Goal: Obtain resource: Download file/media

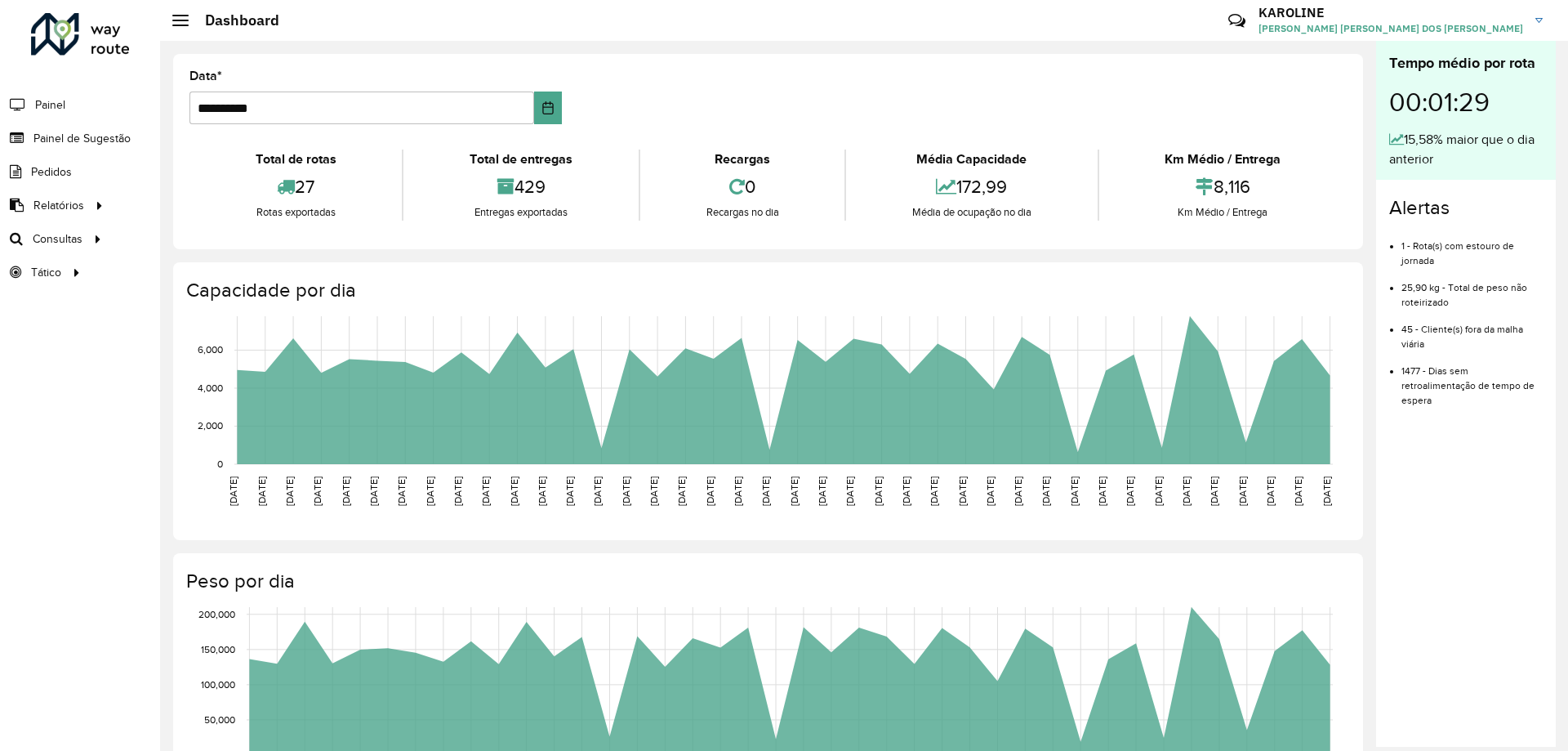
click at [1427, 485] on div "Tempo médio por rota 00:01:29 15,58% maior que o dia anterior Alertas 1 - Rota(…" at bounding box center [1466, 394] width 179 height 706
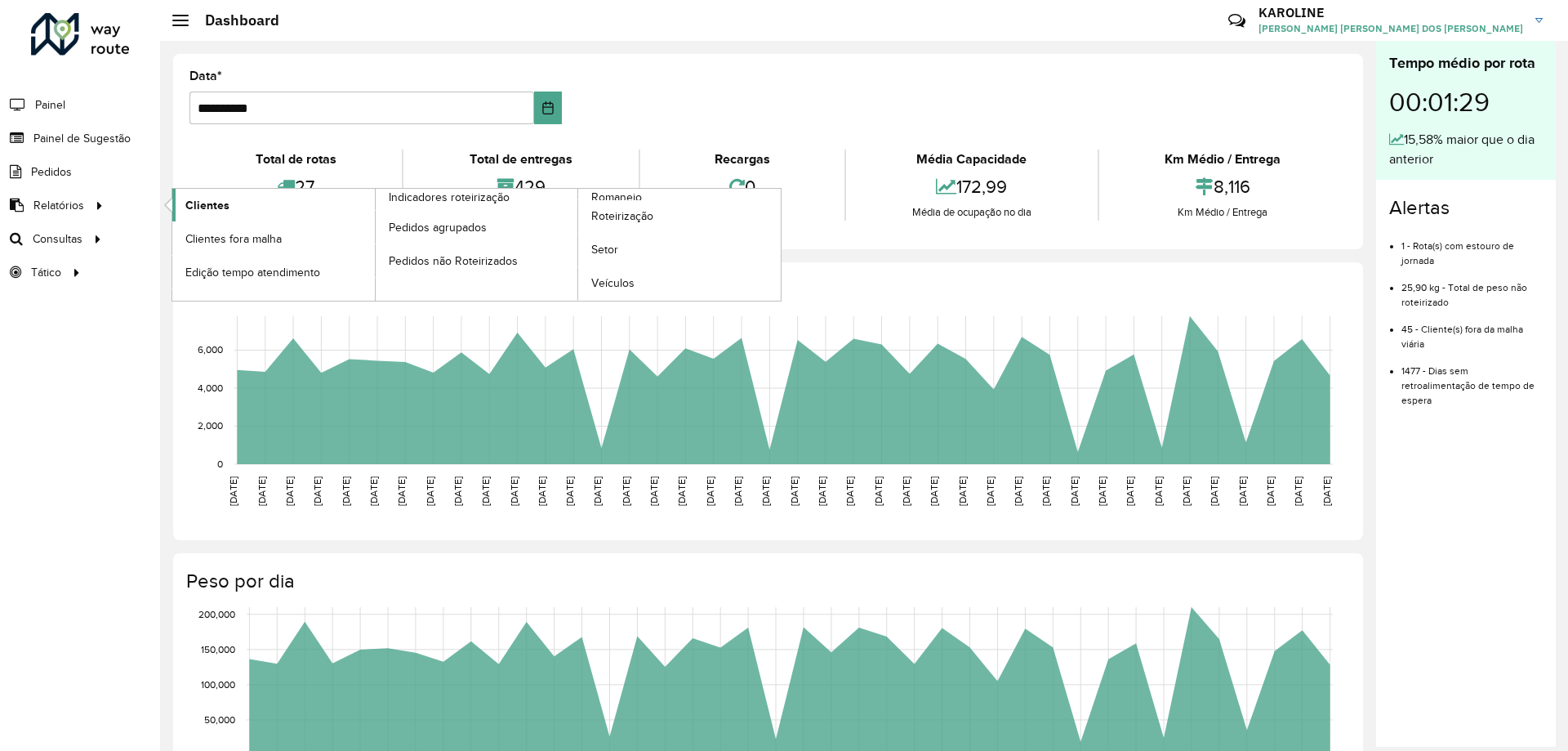
click at [226, 206] on span "Clientes" at bounding box center [207, 205] width 44 height 17
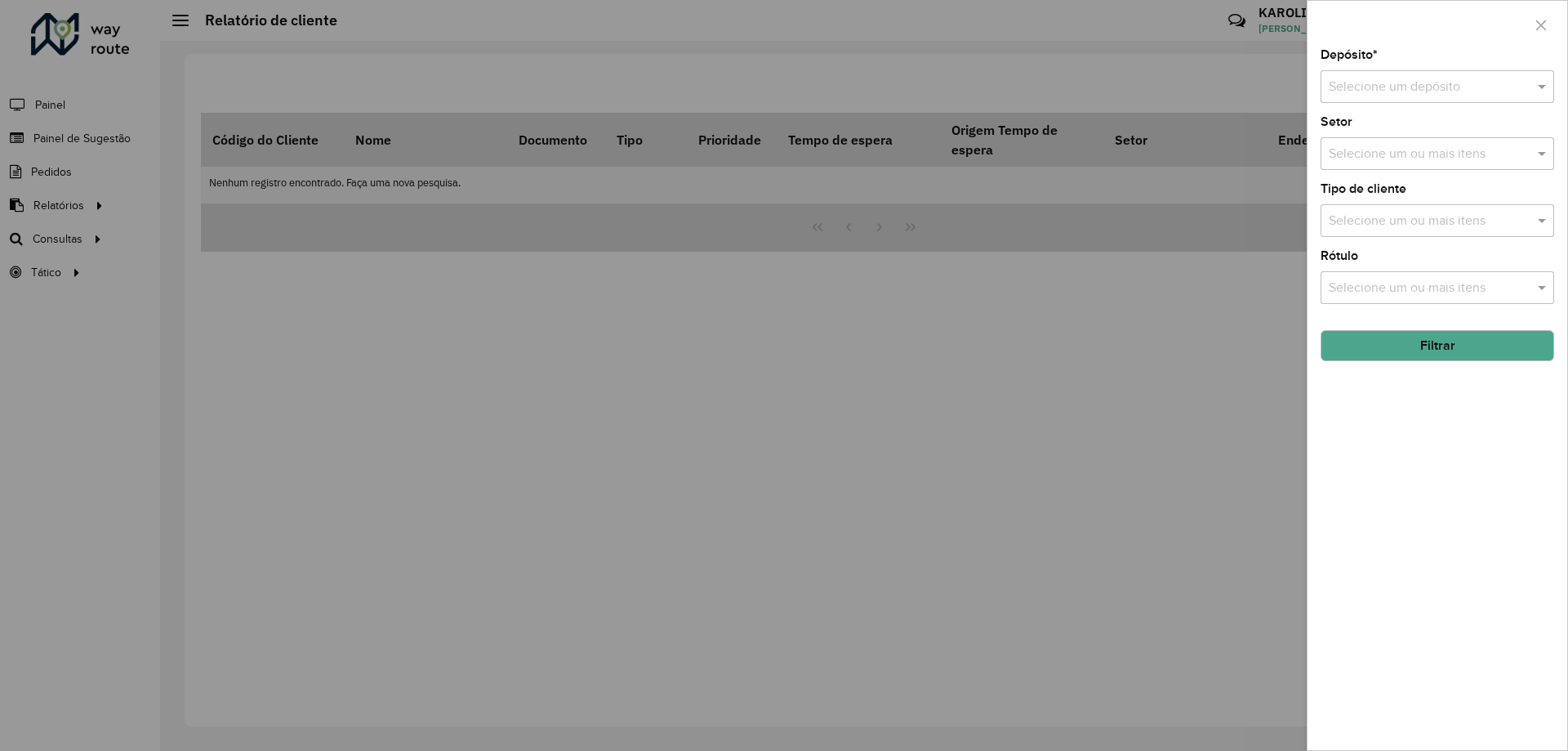
click at [1428, 85] on input "text" at bounding box center [1421, 87] width 185 height 20
click at [1390, 132] on span "CDD Pouso Alegre" at bounding box center [1381, 134] width 107 height 14
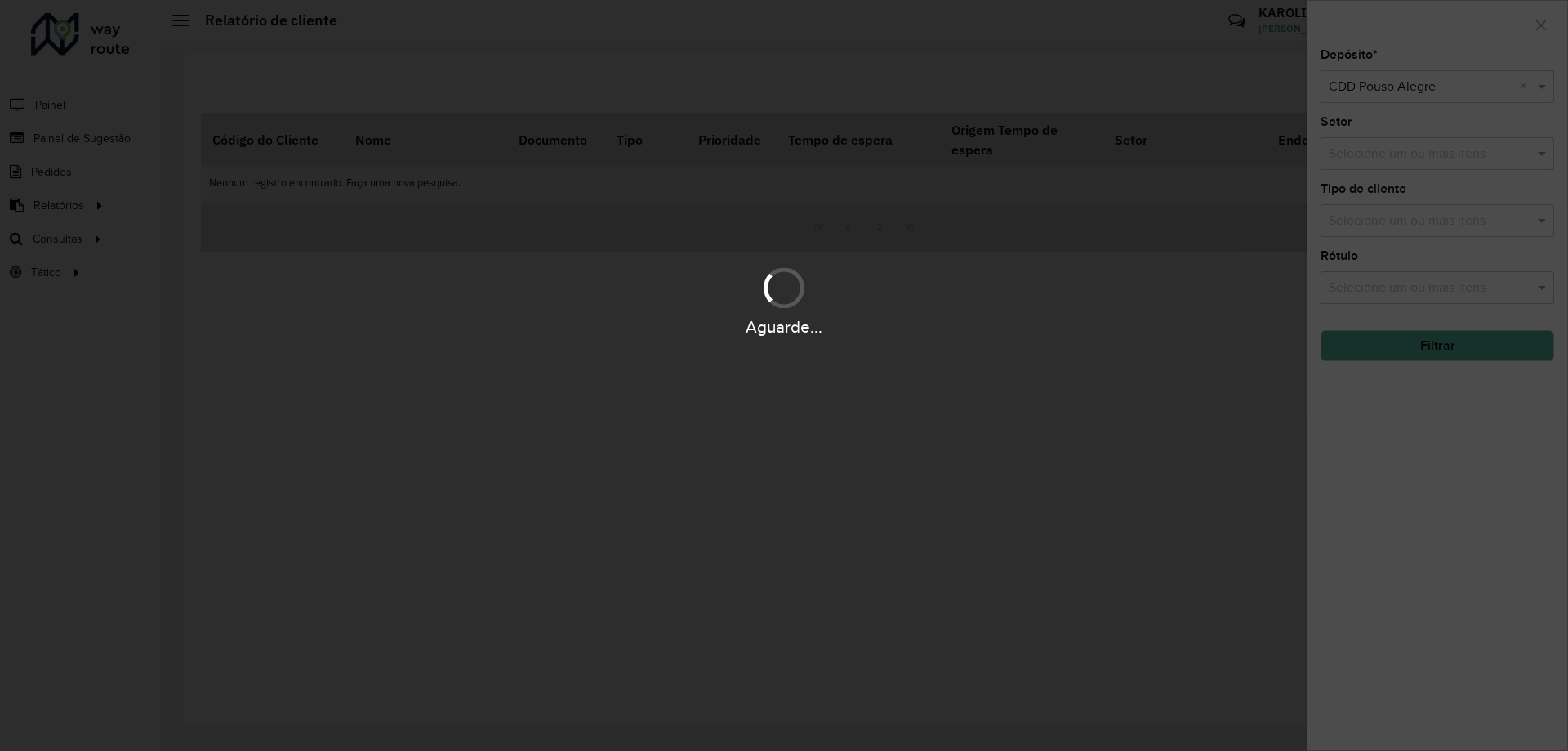
click at [1448, 345] on div "Aguarde..." at bounding box center [784, 375] width 1568 height 751
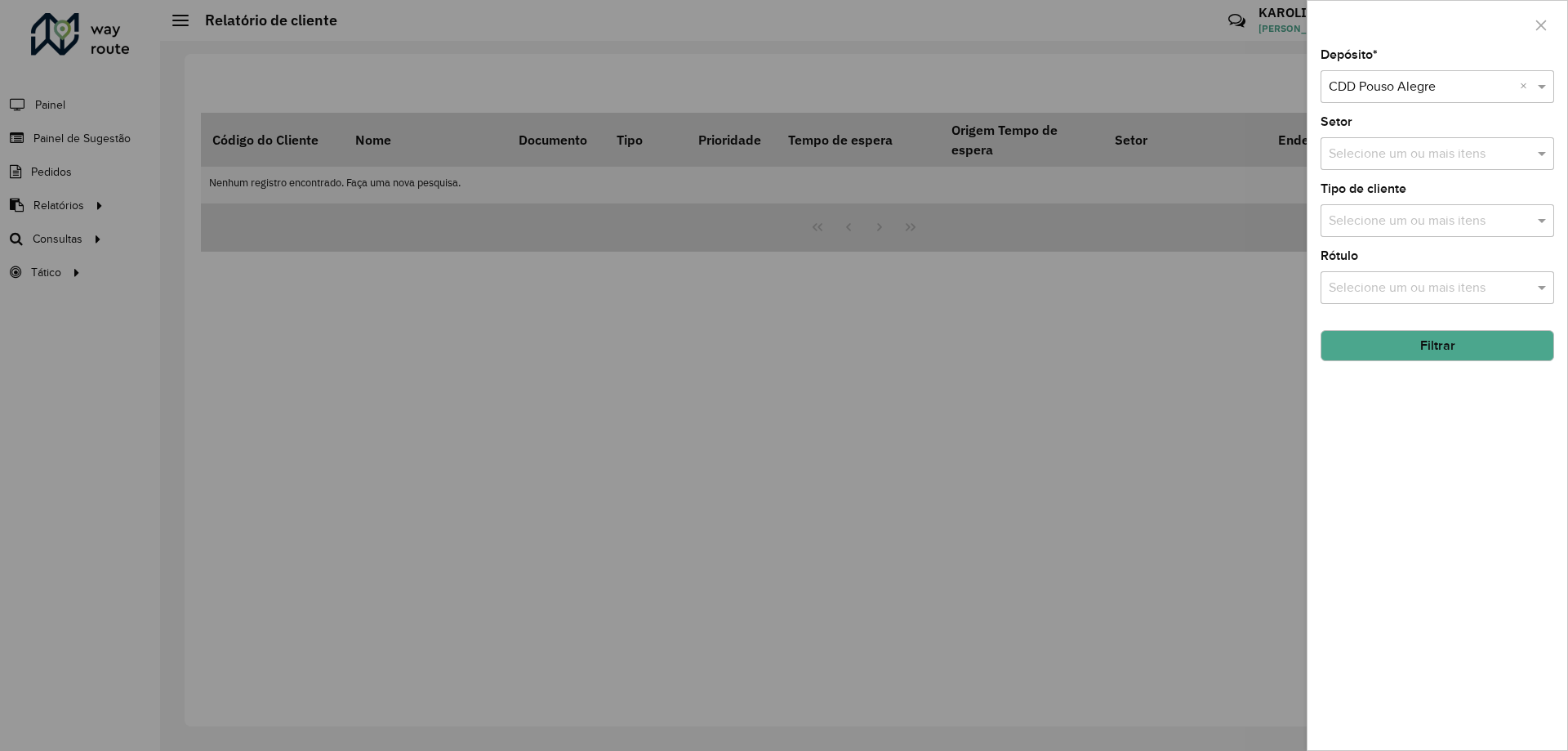
click at [1430, 340] on button "Filtrar" at bounding box center [1437, 345] width 234 height 31
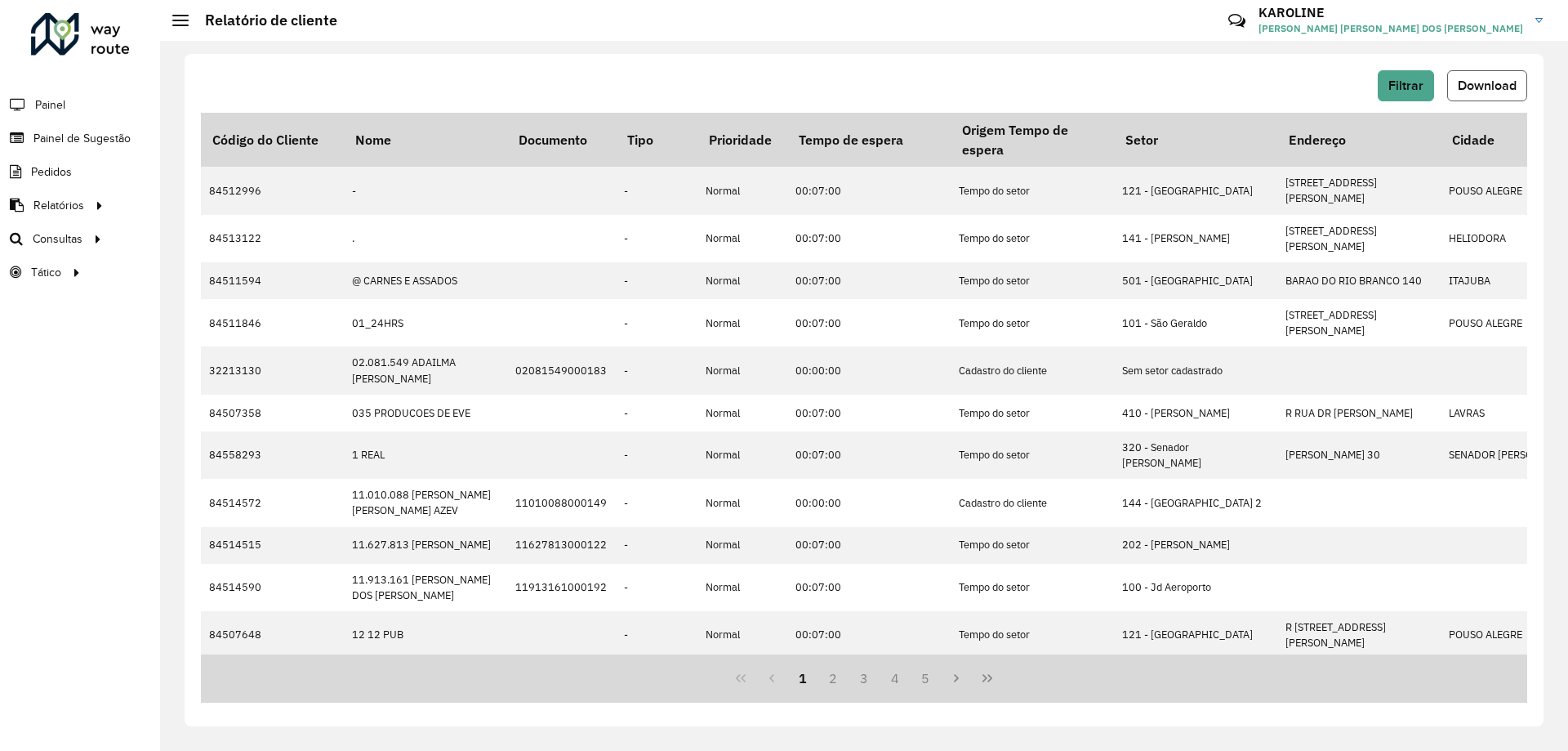
click at [1501, 95] on button "Download" at bounding box center [1487, 86] width 80 height 31
